Goal: Information Seeking & Learning: Learn about a topic

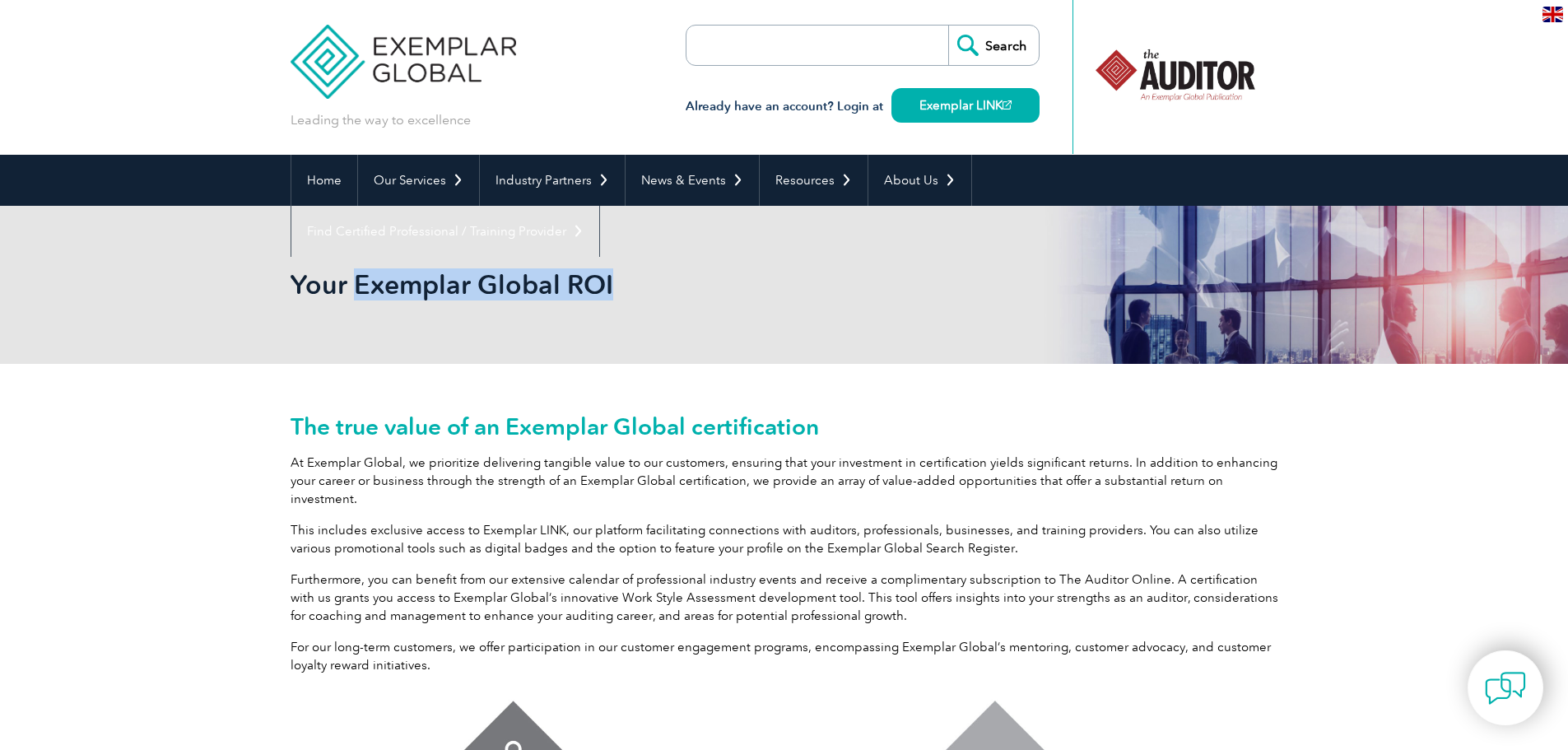
drag, startPoint x: 395, startPoint y: 285, endPoint x: 700, endPoint y: 296, distance: 305.2
click at [700, 296] on h2 "Your Exemplar Global ROI" at bounding box center [637, 285] width 692 height 26
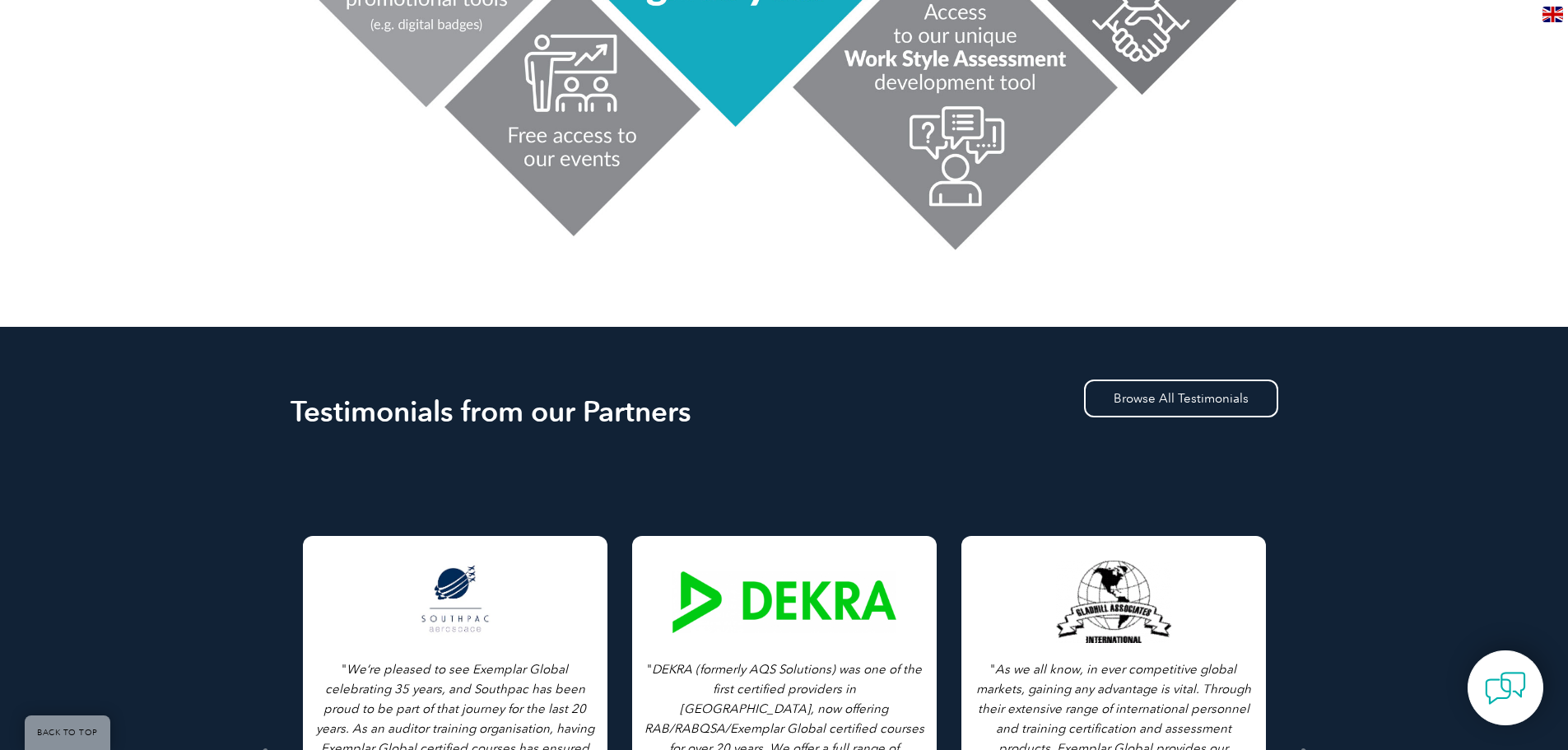
scroll to position [1069, 0]
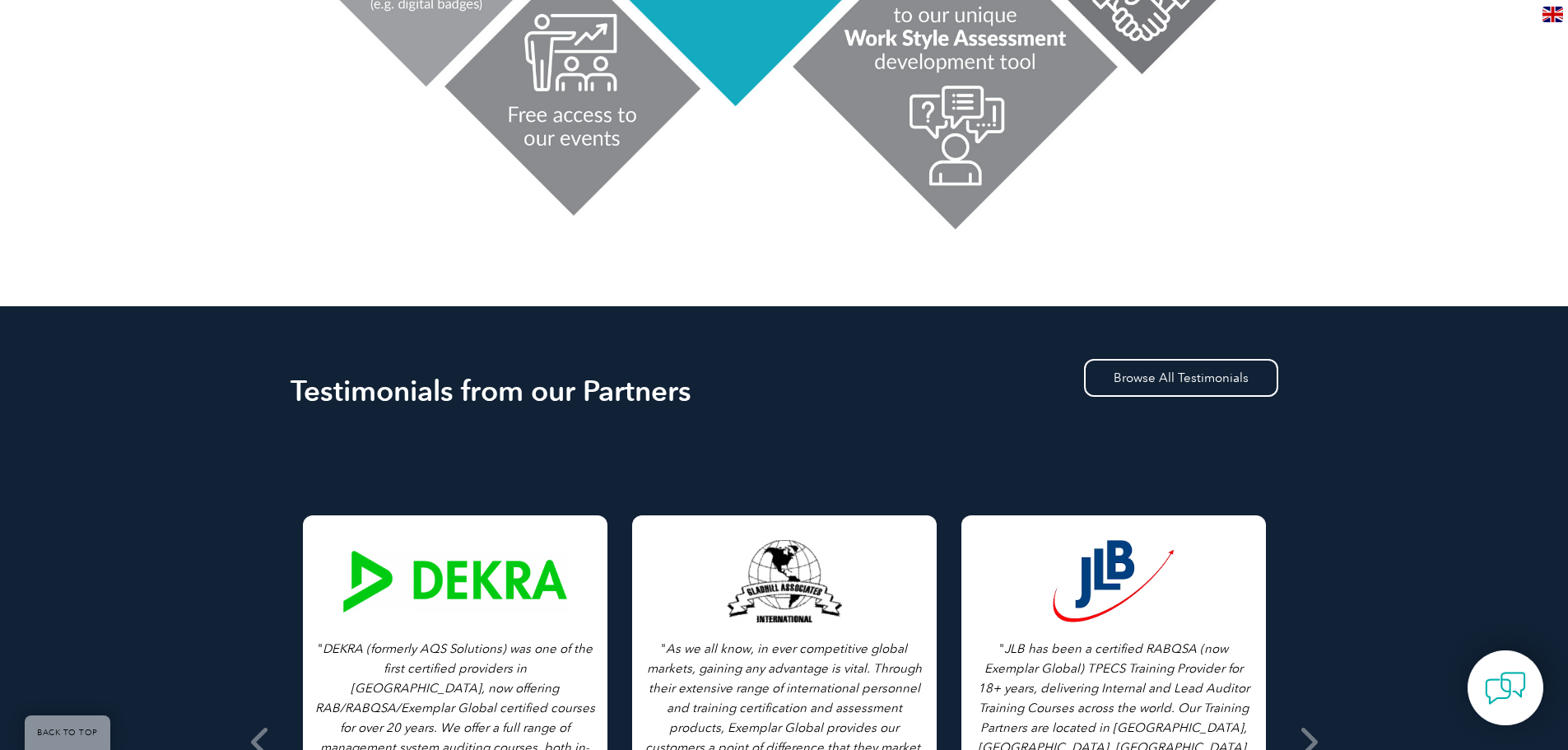
drag, startPoint x: 288, startPoint y: 374, endPoint x: 697, endPoint y: 382, distance: 409.1
click at [697, 382] on div "Testimonials from our Partners Browse All Testimonials " As we all know, in eve…" at bounding box center [784, 707] width 1568 height 802
click at [697, 382] on h2 "Testimonials from our Partners" at bounding box center [784, 391] width 988 height 26
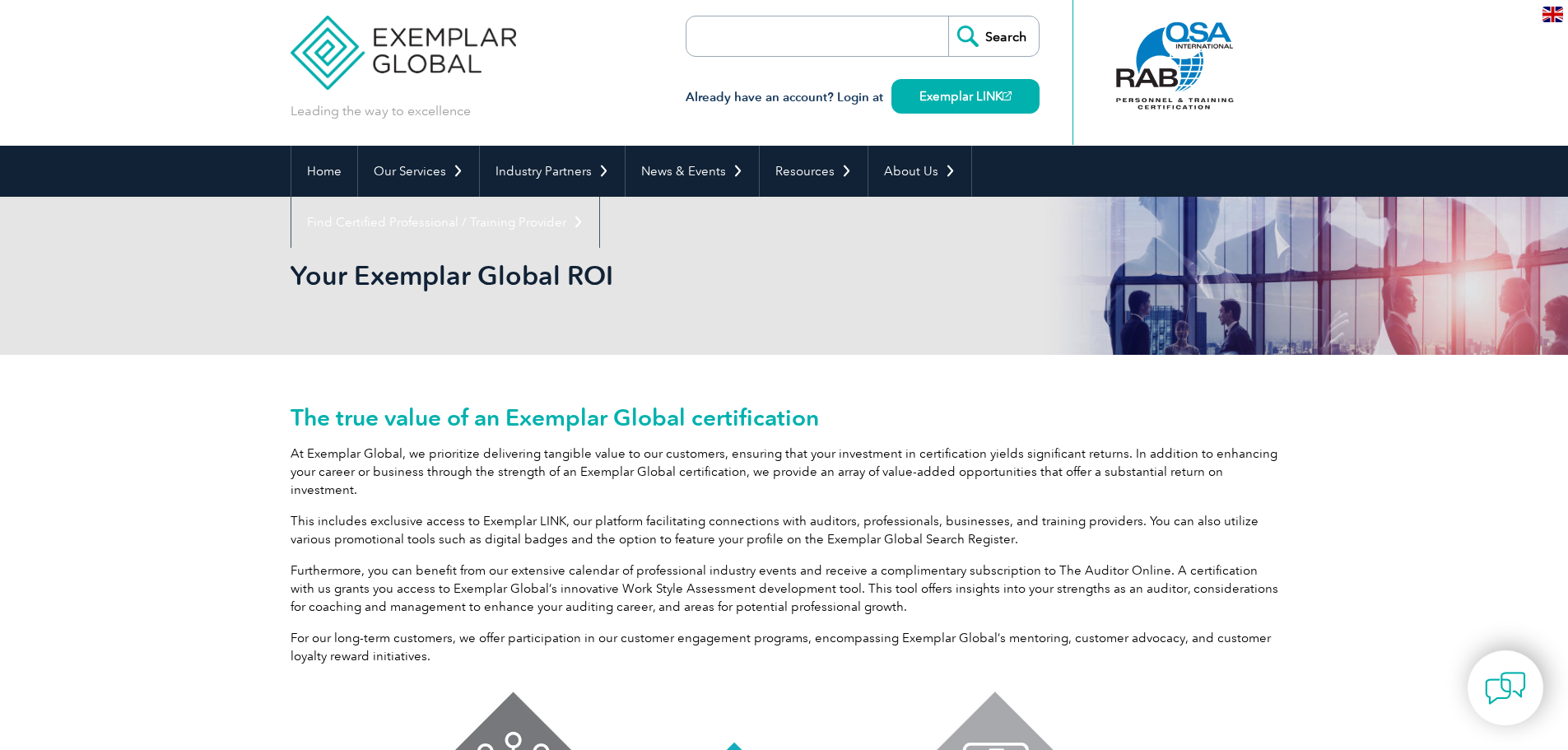
scroll to position [0, 0]
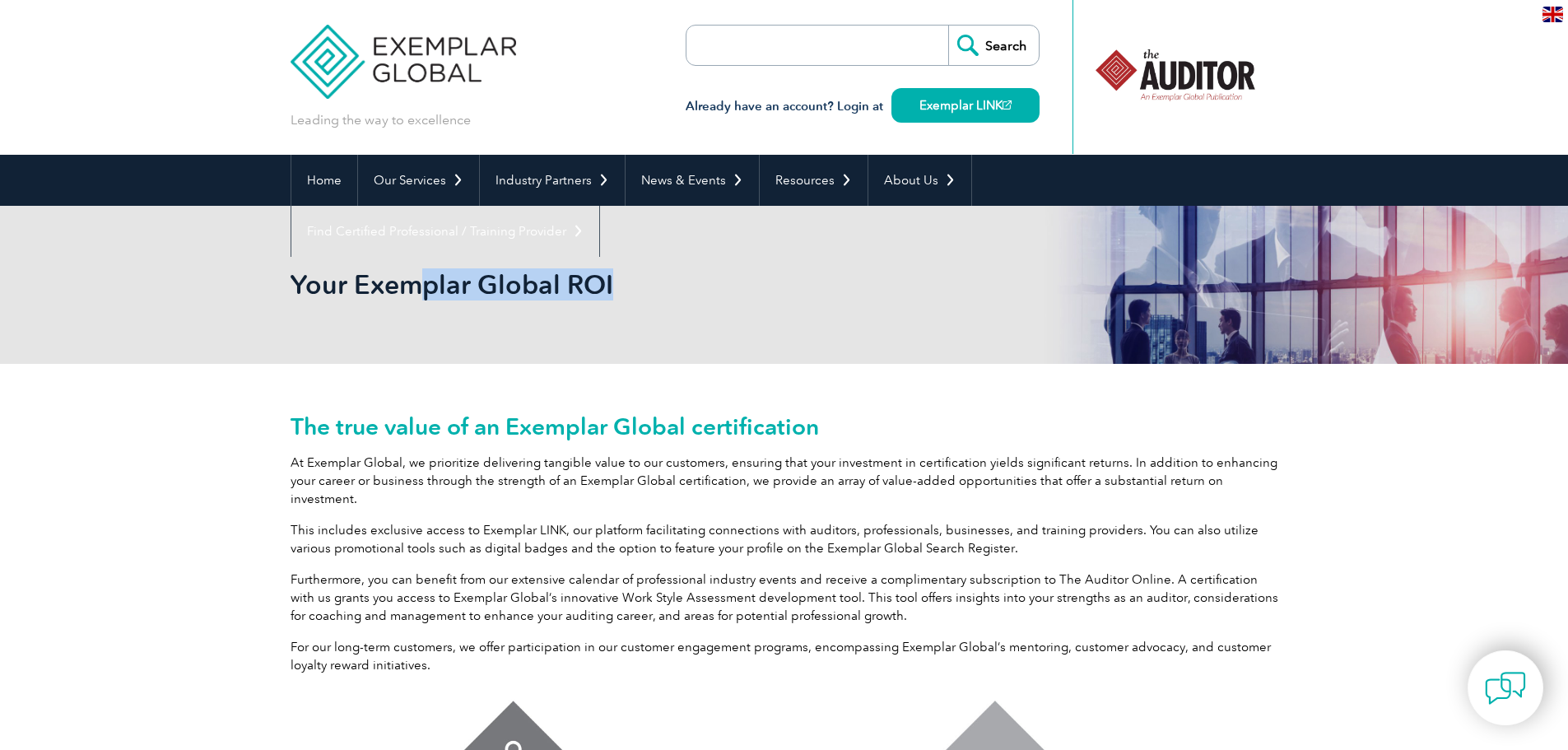
drag, startPoint x: 427, startPoint y: 284, endPoint x: 634, endPoint y: 290, distance: 207.1
click at [634, 290] on h2 "Your Exemplar Global ROI" at bounding box center [637, 285] width 692 height 26
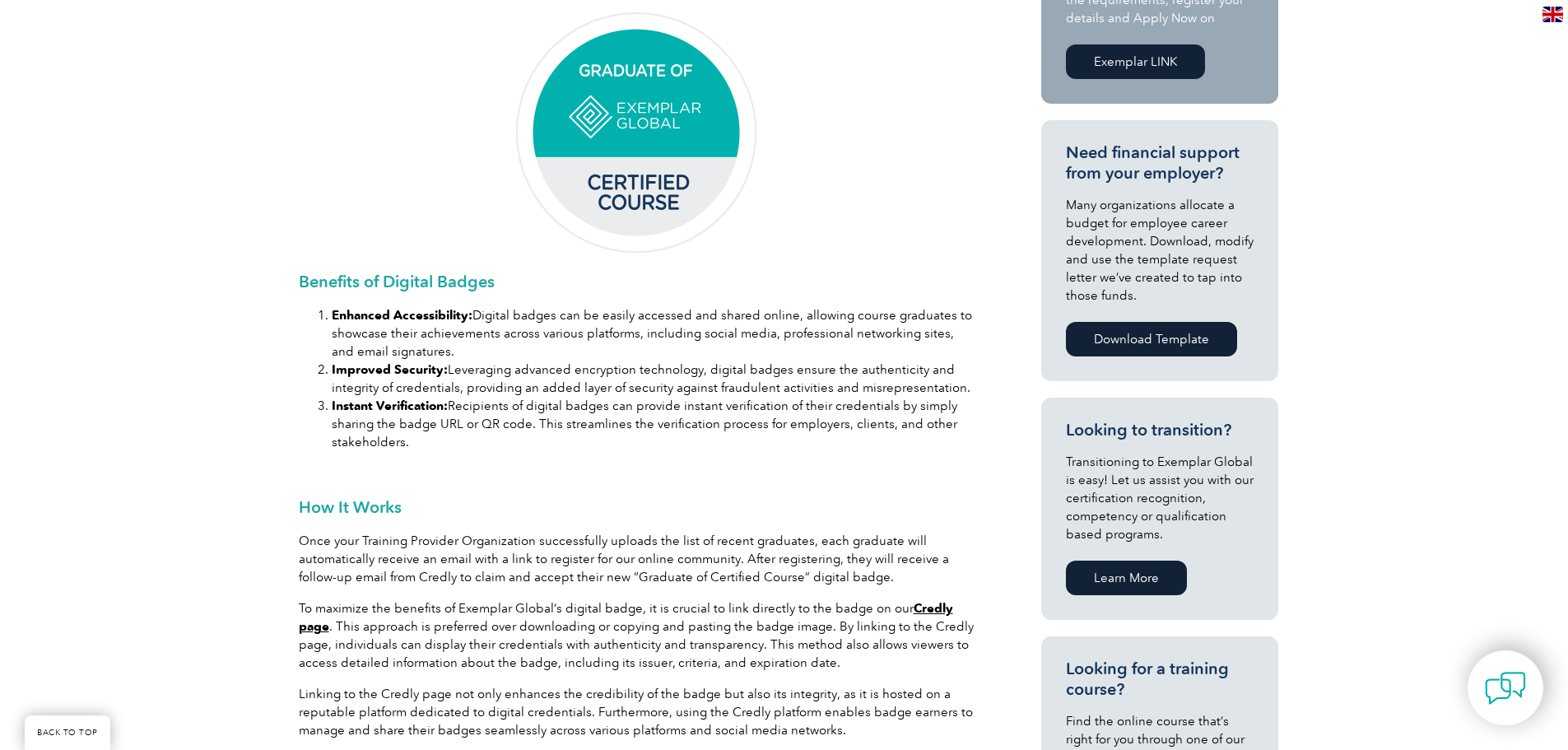
scroll to position [658, 0]
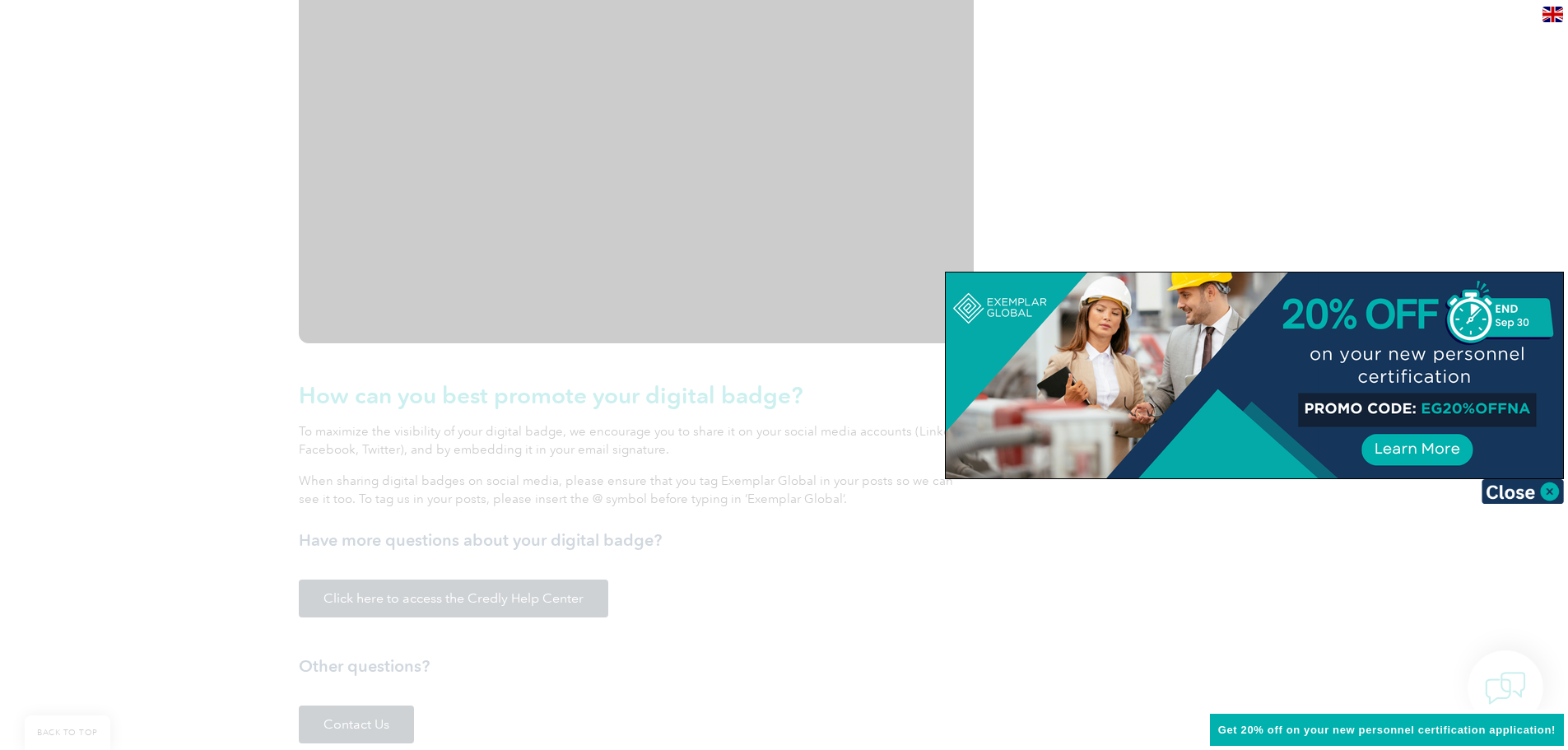
scroll to position [1810, 0]
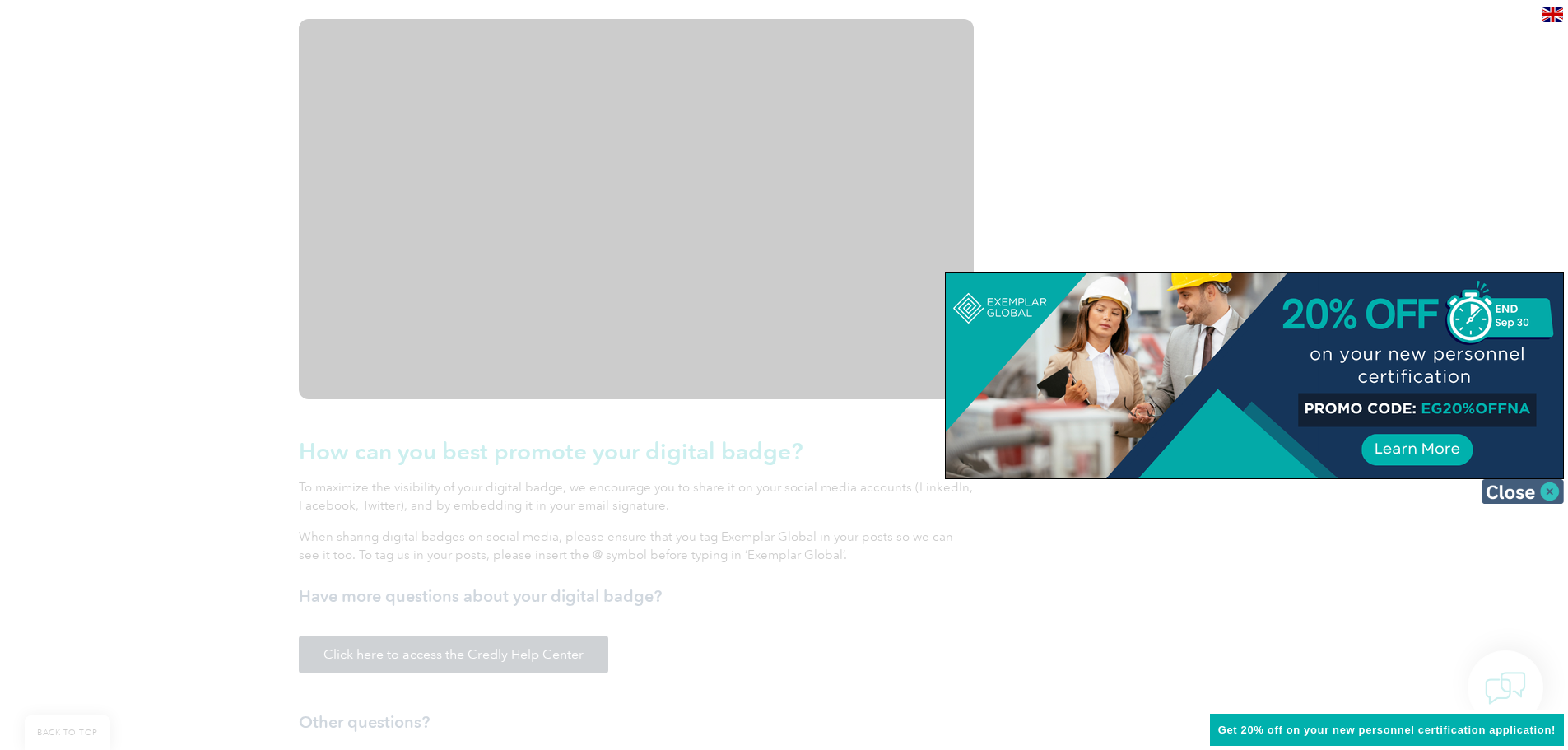
click at [1516, 495] on img at bounding box center [1523, 491] width 82 height 25
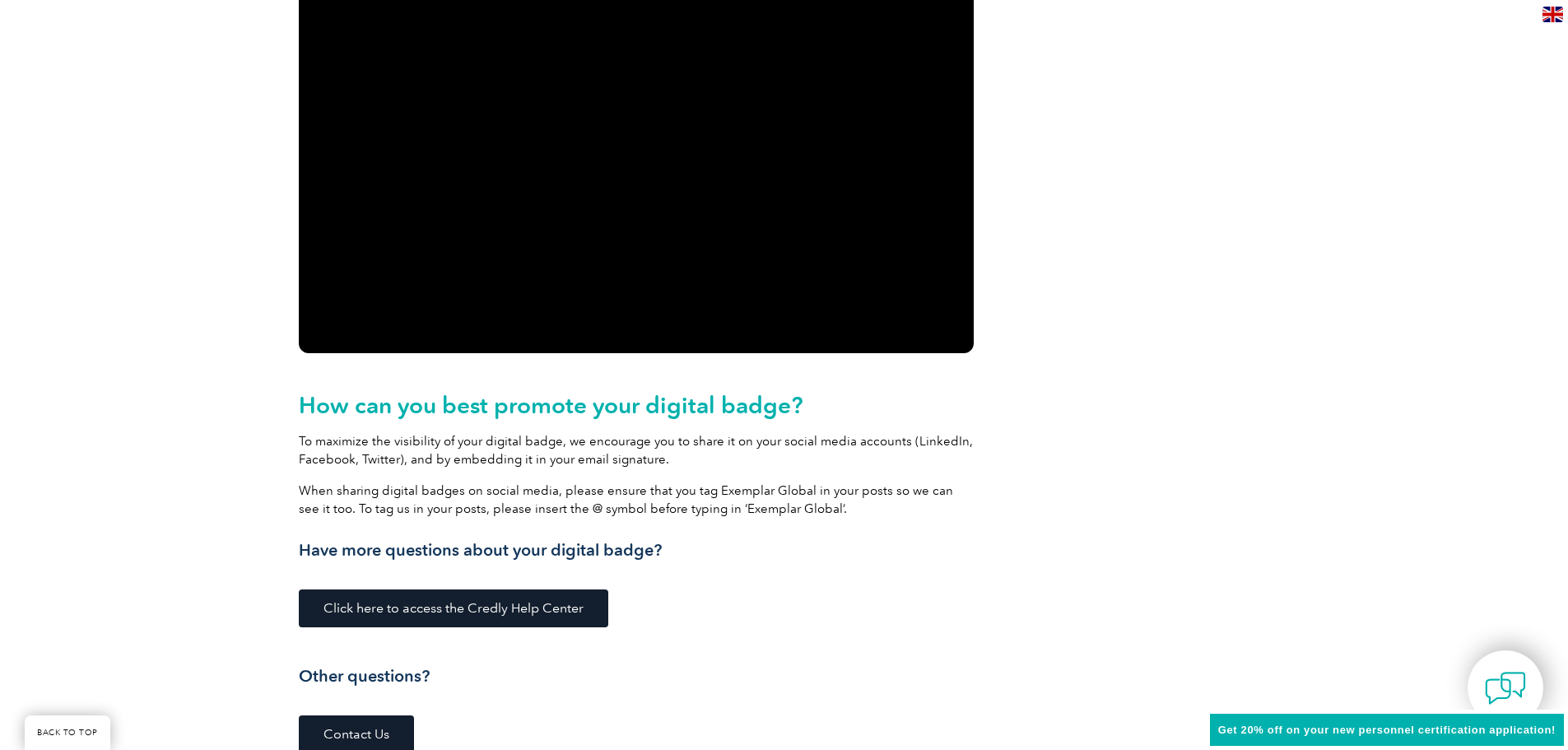
scroll to position [1975, 0]
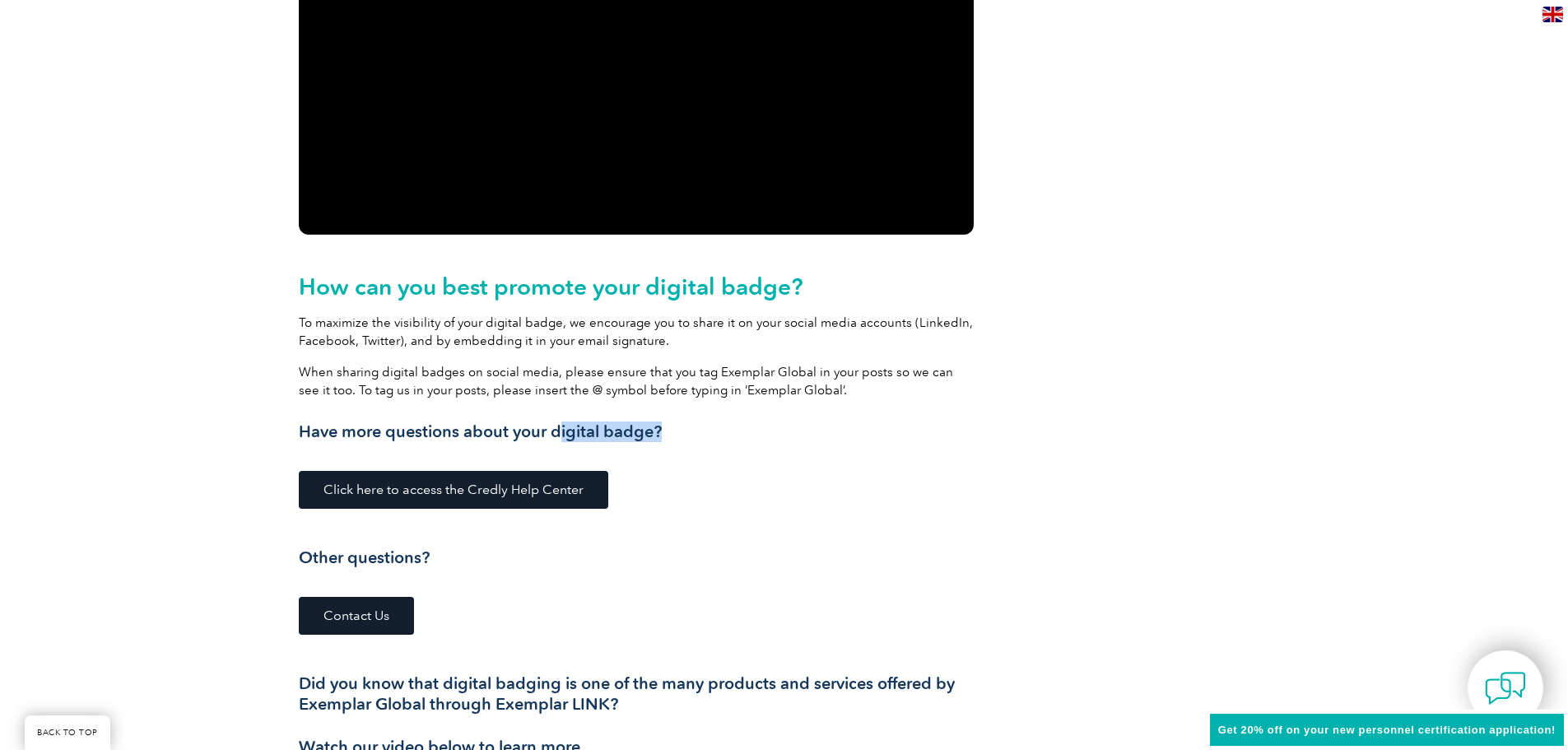
drag, startPoint x: 565, startPoint y: 431, endPoint x: 693, endPoint y: 434, distance: 128.0
click at [693, 434] on h3 "Have more questions about your digital badge?" at bounding box center [637, 431] width 675 height 20
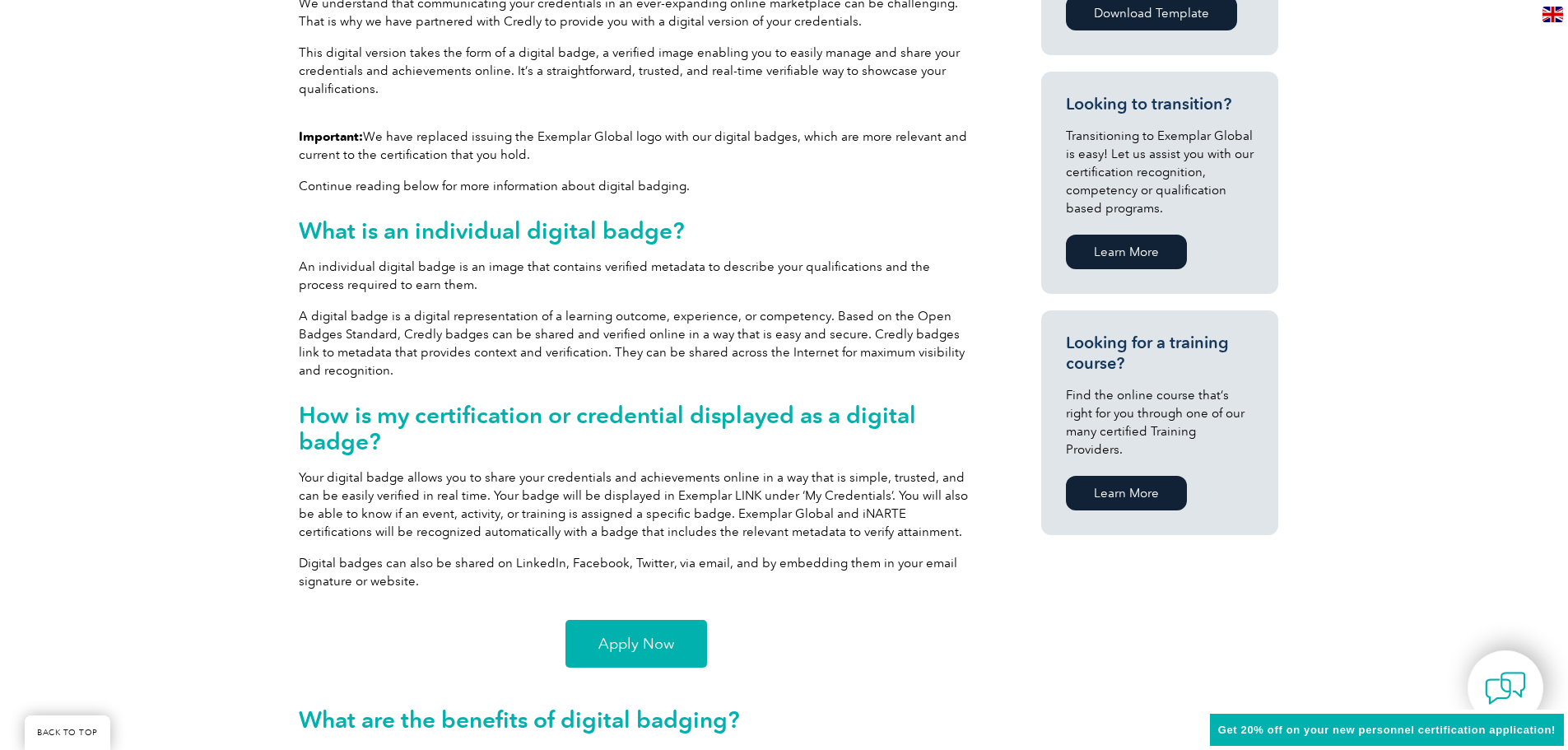
scroll to position [823, 0]
